Goal: Obtain resource: Obtain resource

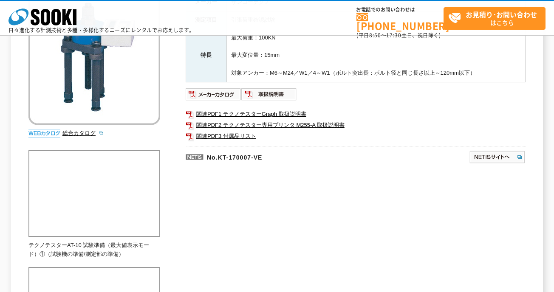
scroll to position [127, 0]
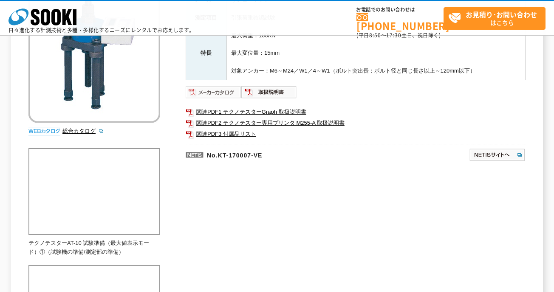
click at [208, 92] on img at bounding box center [214, 92] width 56 height 14
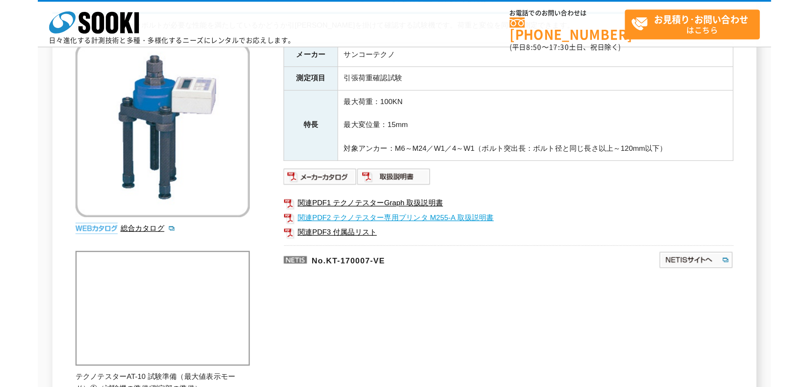
scroll to position [85, 0]
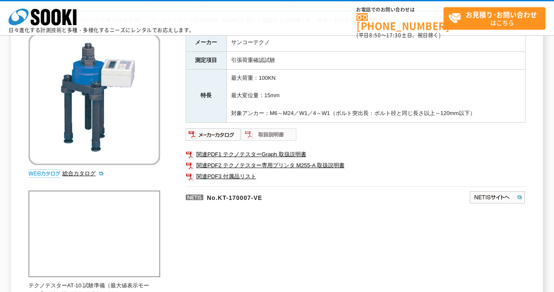
click at [268, 136] on img at bounding box center [269, 135] width 56 height 14
click at [235, 176] on link "関連PDF3 付属品リスト" at bounding box center [356, 176] width 340 height 11
click at [270, 162] on link "関連PDF2 テクノテスター専用プリンタ M255-A 取扱説明書" at bounding box center [356, 165] width 340 height 11
click at [259, 152] on link "関連PDF1 テクノテスターGraph 取扱説明書" at bounding box center [356, 154] width 340 height 11
click at [495, 152] on link "関連PDF1 テクノテスターGraph 取扱説明書" at bounding box center [356, 154] width 340 height 11
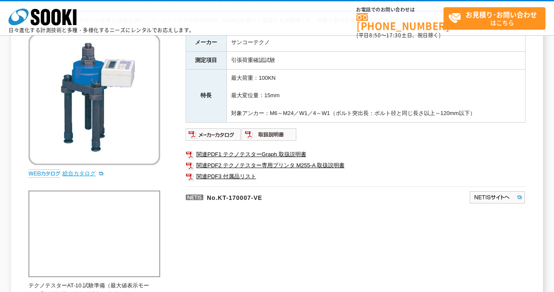
click at [87, 171] on link "総合カタログ" at bounding box center [83, 173] width 42 height 6
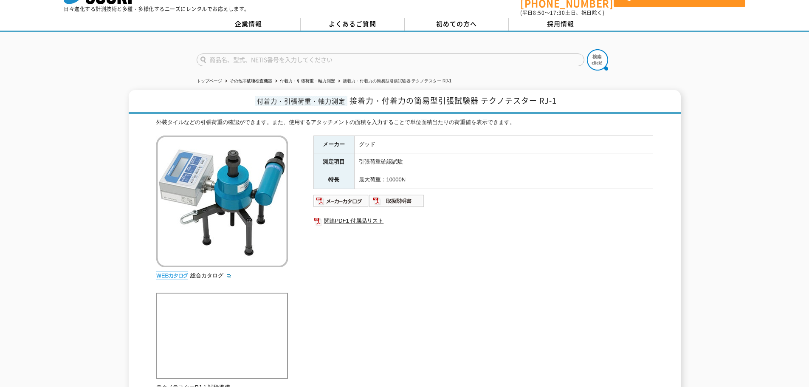
scroll to position [42, 0]
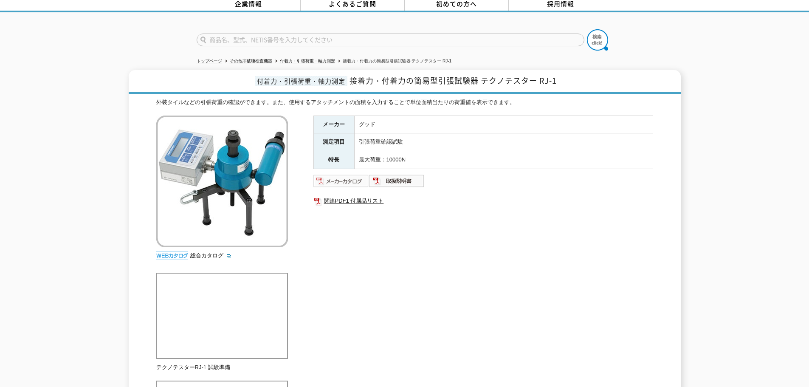
click at [344, 175] on img at bounding box center [341, 181] width 56 height 14
